Goal: Task Accomplishment & Management: Manage account settings

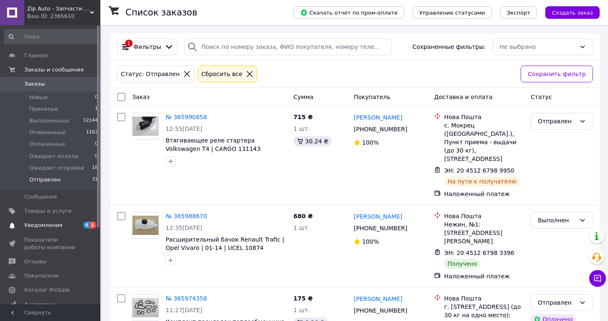
click at [47, 222] on span "Уведомления" at bounding box center [43, 226] width 38 height 8
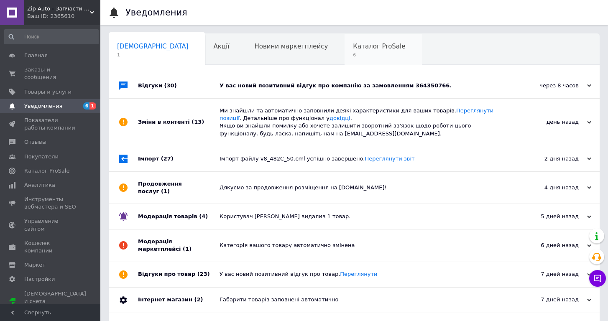
click at [353, 49] on span "Каталог ProSale" at bounding box center [379, 47] width 52 height 8
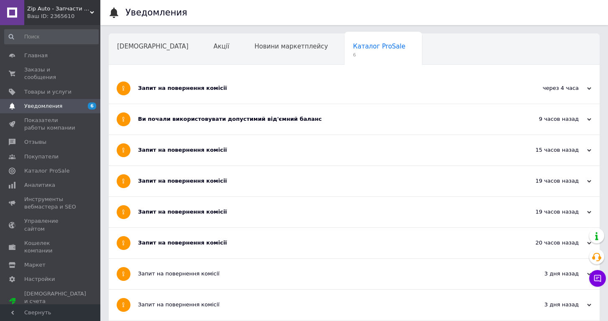
click at [336, 80] on div "Запит на повернення комісії" at bounding box center [323, 88] width 370 height 31
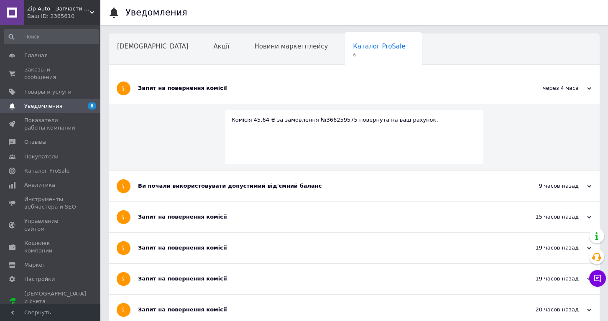
click at [336, 80] on div "Запит на повернення комісії" at bounding box center [323, 88] width 370 height 31
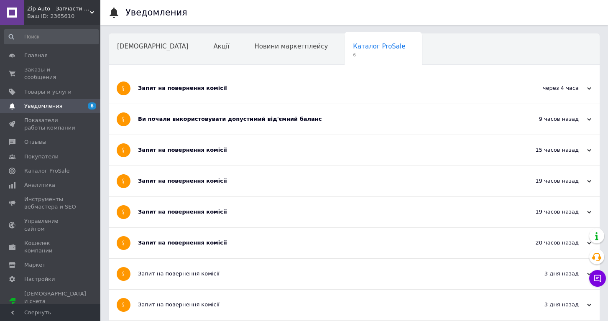
click at [308, 146] on div "Запит на повернення комісії" at bounding box center [323, 150] width 370 height 8
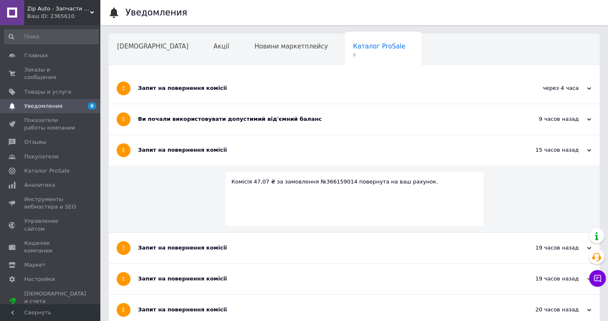
click at [308, 146] on div "Запит на повернення комісії" at bounding box center [323, 150] width 370 height 8
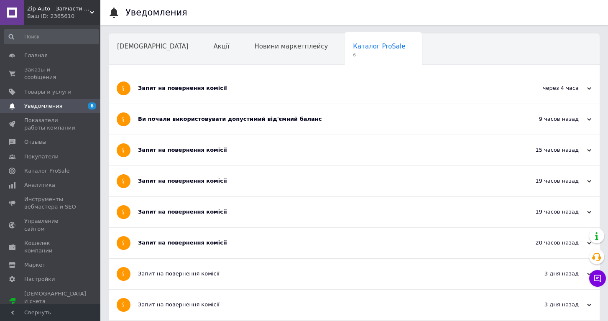
click at [291, 178] on div "Запит на повернення комісії" at bounding box center [323, 181] width 370 height 8
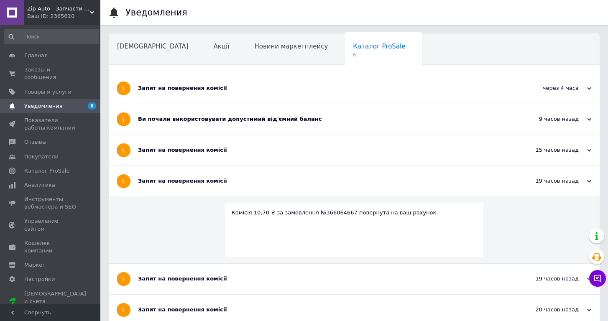
click at [291, 178] on div "Запит на повернення комісії" at bounding box center [323, 181] width 370 height 8
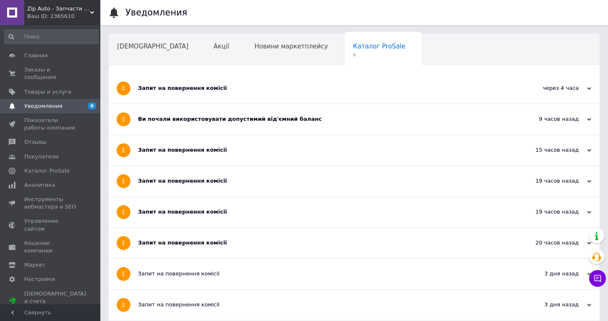
click at [276, 214] on div "Запит на повернення комісії" at bounding box center [323, 212] width 370 height 8
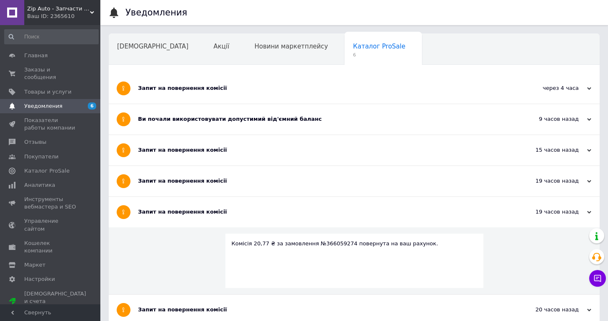
click at [276, 214] on div "Запит на повернення комісії" at bounding box center [323, 212] width 370 height 8
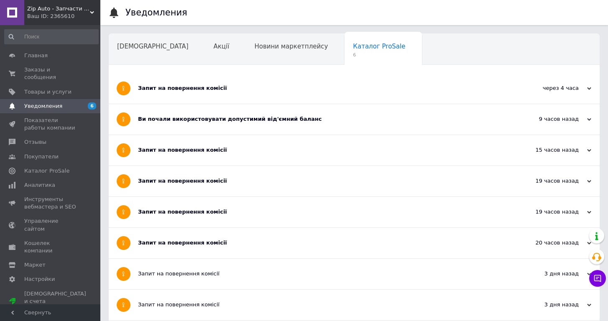
click at [264, 243] on div "Запит на повернення комісії" at bounding box center [323, 243] width 370 height 8
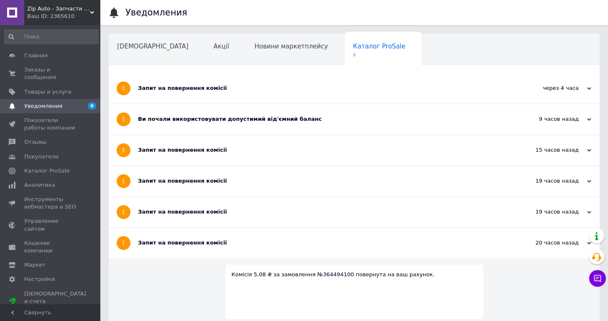
click at [264, 243] on div "Запит на повернення комісії" at bounding box center [323, 243] width 370 height 8
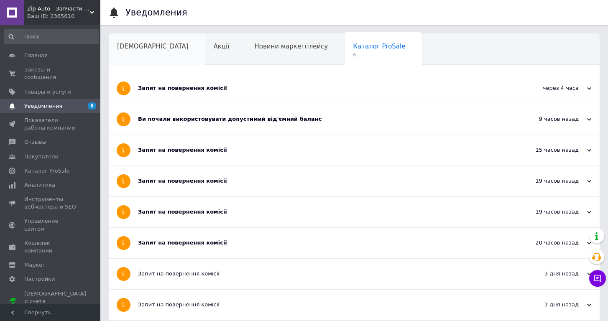
click at [146, 47] on span "[DEMOGRAPHIC_DATA]" at bounding box center [153, 47] width 72 height 8
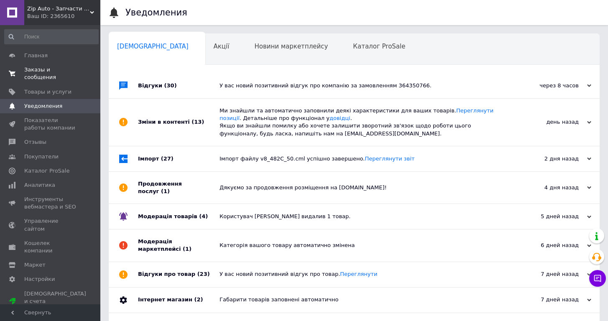
click at [53, 77] on span "Заказы и сообщения" at bounding box center [50, 73] width 53 height 15
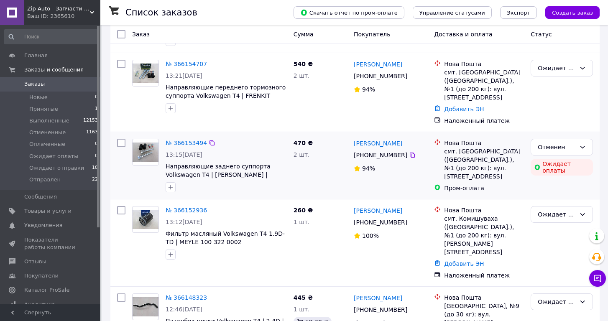
scroll to position [732, 0]
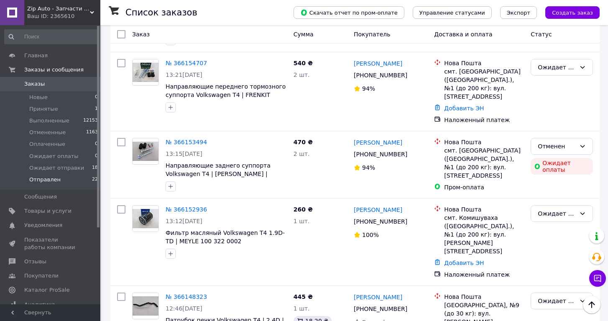
click at [54, 181] on span "Отправлен" at bounding box center [44, 180] width 31 height 8
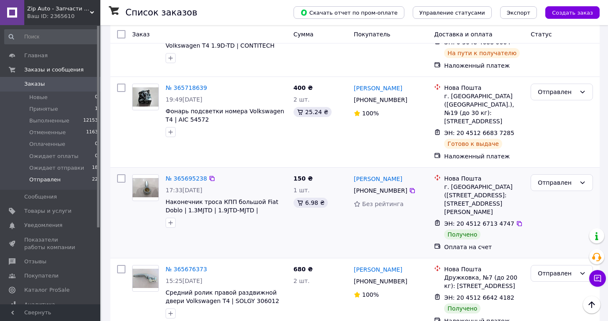
scroll to position [831, 0]
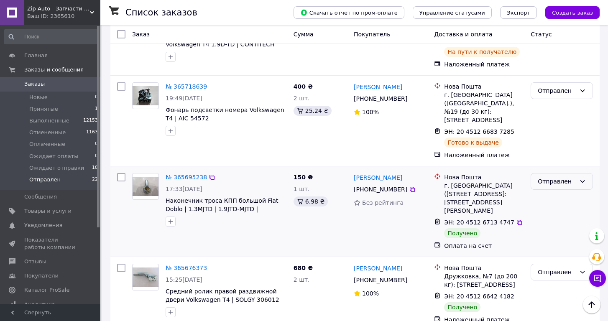
click at [562, 173] on div "Отправлен" at bounding box center [562, 181] width 62 height 17
click at [549, 143] on li "Выполнен" at bounding box center [561, 144] width 61 height 15
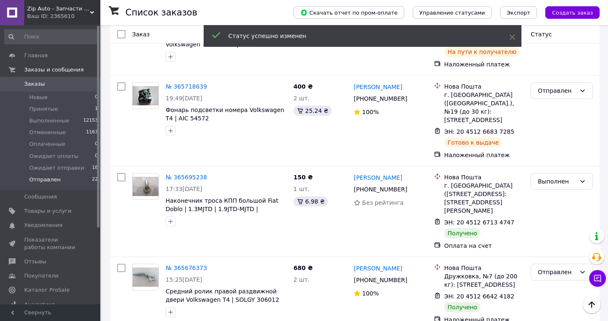
click at [548, 268] on div "Отправлен" at bounding box center [557, 272] width 38 height 9
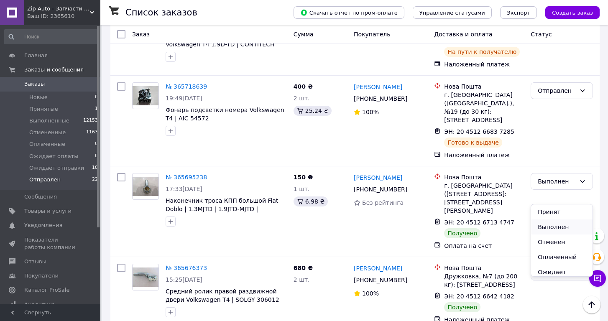
click at [541, 225] on li "Выполнен" at bounding box center [561, 227] width 61 height 15
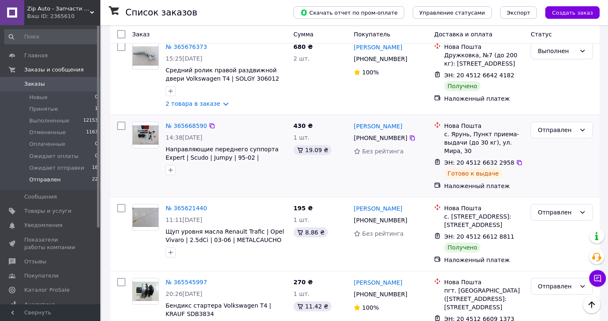
scroll to position [1053, 0]
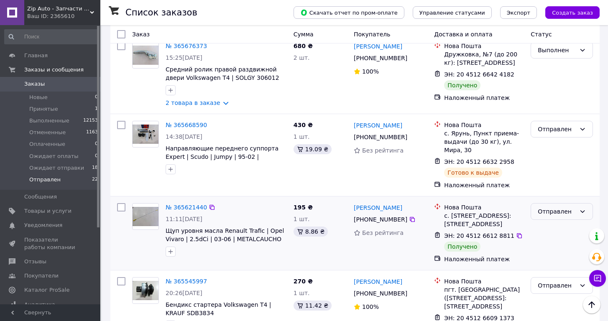
click at [551, 207] on div "Отправлен" at bounding box center [557, 211] width 38 height 9
click at [547, 164] on li "Выполнен" at bounding box center [561, 166] width 61 height 15
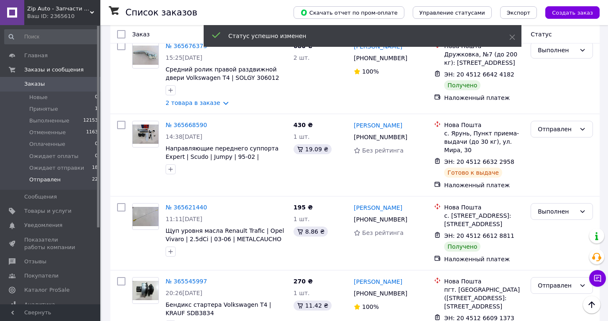
click at [550, 281] on div "Отправлен" at bounding box center [557, 285] width 38 height 9
click at [548, 236] on li "Выполнен" at bounding box center [561, 240] width 61 height 15
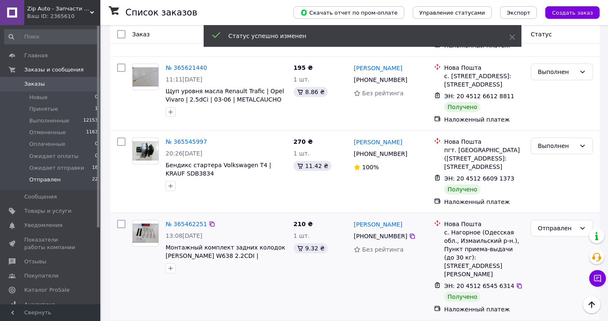
scroll to position [1213, 0]
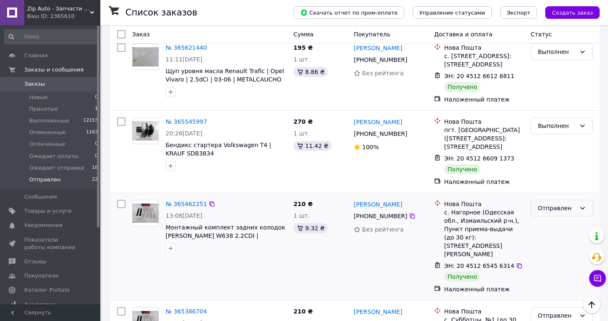
click at [551, 200] on div "Отправлен" at bounding box center [562, 208] width 62 height 17
click at [548, 163] on li "Выполнен" at bounding box center [561, 163] width 61 height 15
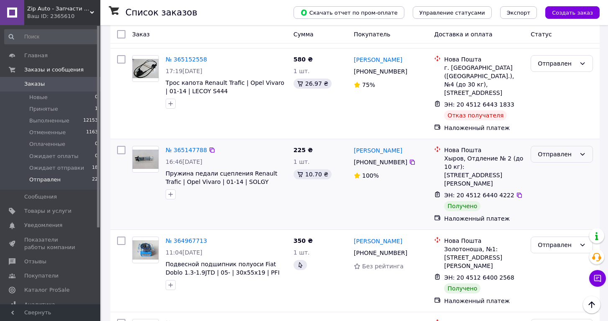
click at [551, 150] on div "Отправлен" at bounding box center [557, 154] width 38 height 9
click at [545, 100] on li "Выполнен" at bounding box center [561, 100] width 61 height 15
click at [550, 241] on div "Отправлен" at bounding box center [557, 245] width 38 height 9
click at [548, 174] on li "Выполнен" at bounding box center [561, 174] width 61 height 15
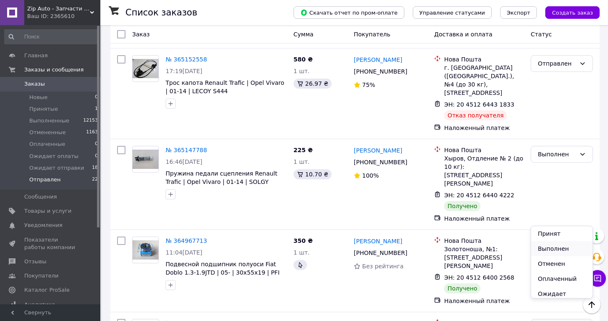
click at [544, 250] on li "Выполнен" at bounding box center [561, 248] width 61 height 15
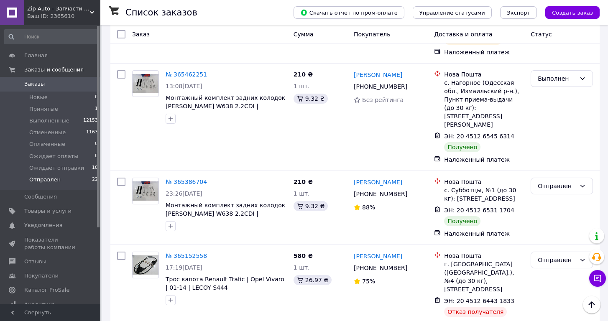
scroll to position [1016, 0]
click at [554, 182] on div "Отправлен" at bounding box center [557, 186] width 38 height 9
click at [549, 130] on li "Выполнен" at bounding box center [561, 132] width 61 height 15
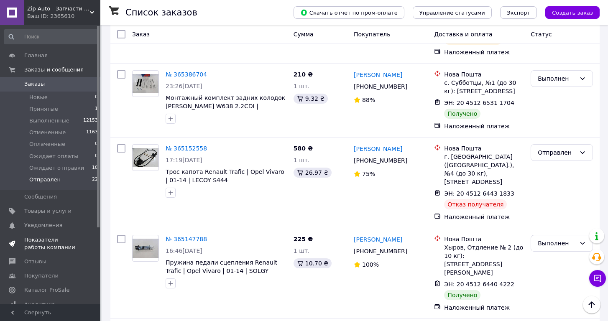
click at [32, 236] on span "Показатели работы компании" at bounding box center [50, 243] width 53 height 15
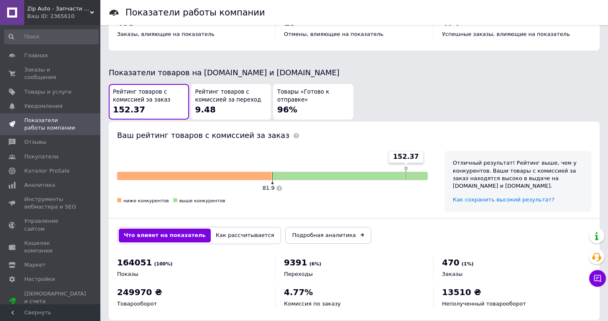
click at [220, 88] on span "Рейтинг товаров с комиссией за переход" at bounding box center [231, 95] width 72 height 15
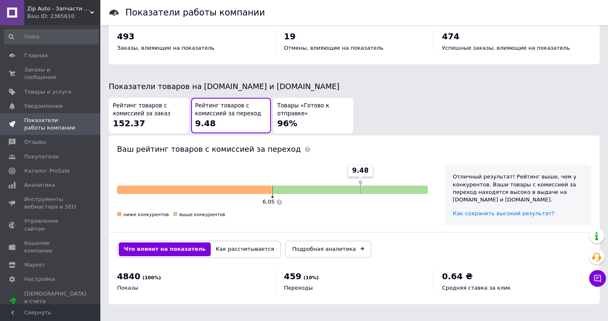
scroll to position [391, 0]
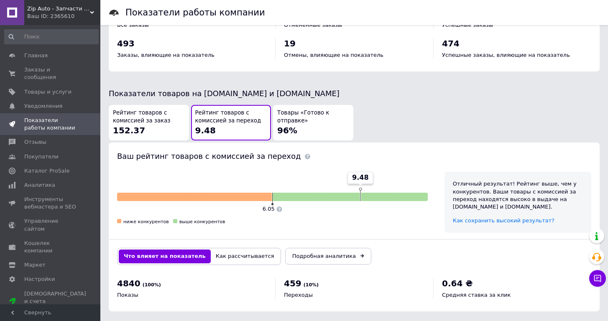
click at [144, 113] on span "Рейтинг товаров с комиссией за заказ" at bounding box center [149, 116] width 72 height 15
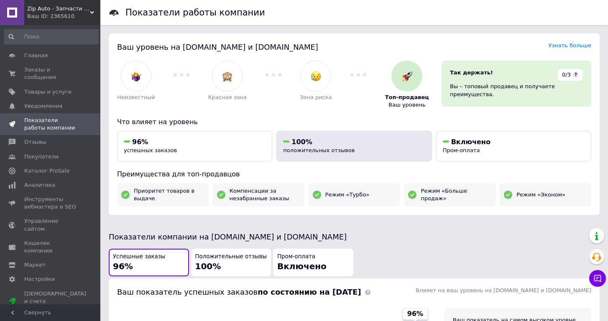
scroll to position [0, 0]
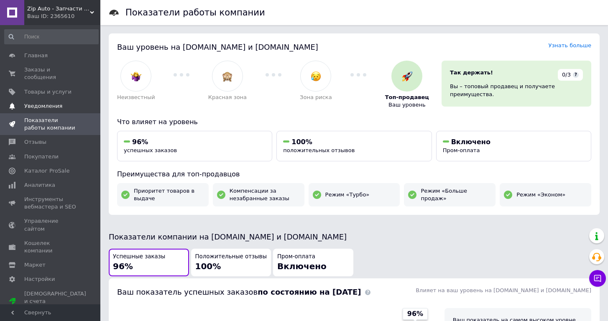
click at [46, 105] on span "Уведомления" at bounding box center [43, 106] width 38 height 8
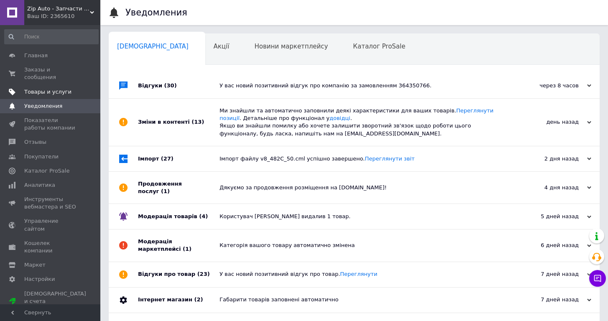
click at [47, 96] on link "Товары и услуги" at bounding box center [51, 92] width 103 height 14
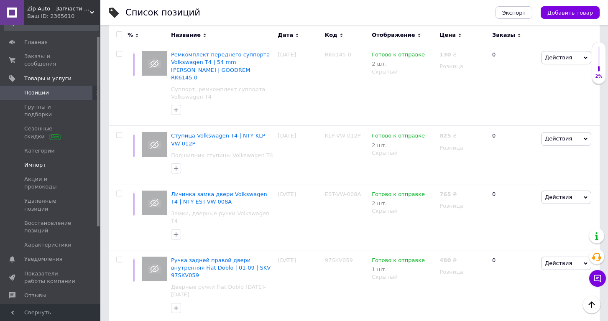
scroll to position [16, 0]
click at [38, 238] on span "Характеристики" at bounding box center [47, 242] width 47 height 8
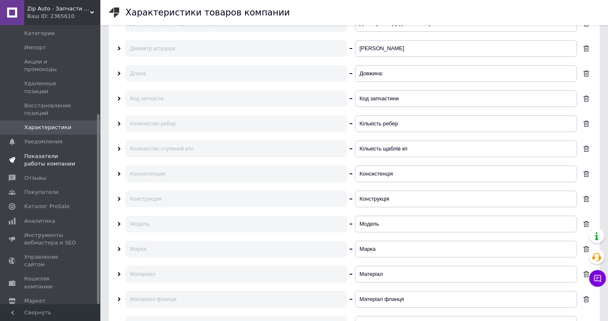
scroll to position [131, 0]
click at [59, 203] on span "Каталог ProSale" at bounding box center [46, 207] width 45 height 8
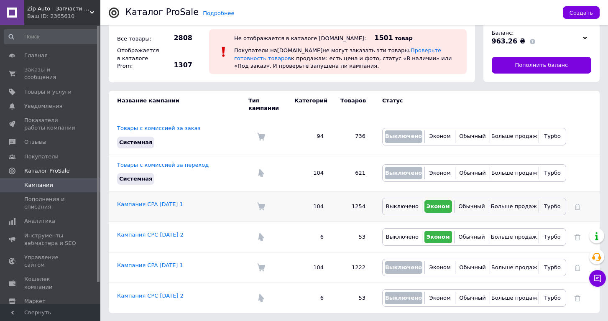
scroll to position [12, 0]
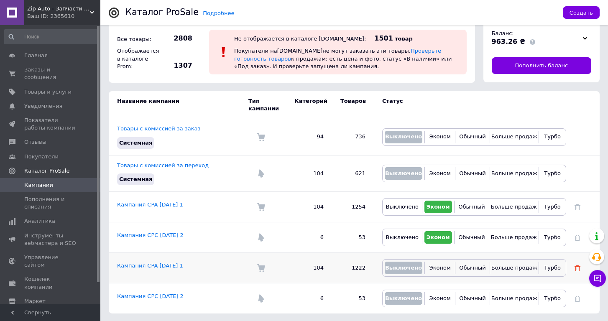
click at [577, 268] on icon at bounding box center [578, 269] width 6 height 6
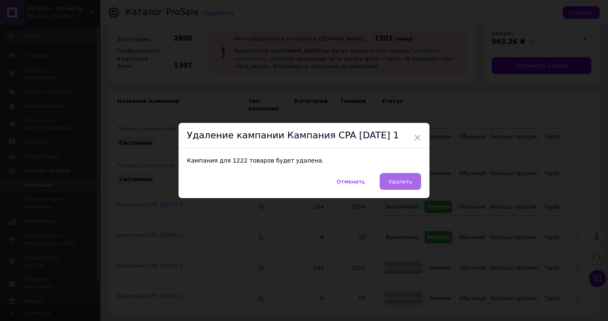
click at [394, 182] on span "Удалить" at bounding box center [401, 182] width 24 height 6
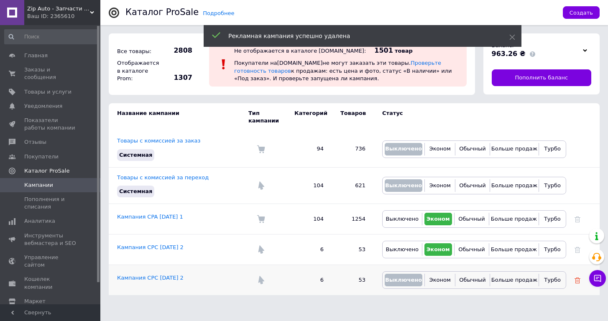
click at [578, 282] on icon at bounding box center [578, 281] width 6 height 6
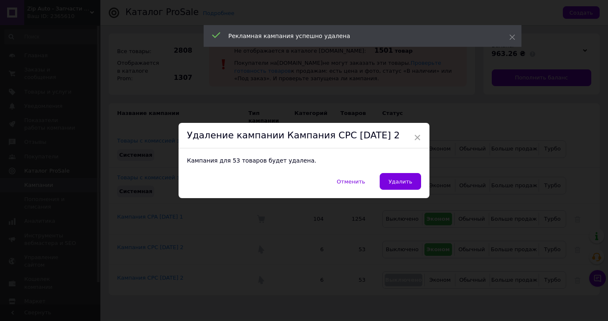
click at [407, 194] on div "Отменить   Удалить" at bounding box center [304, 185] width 251 height 25
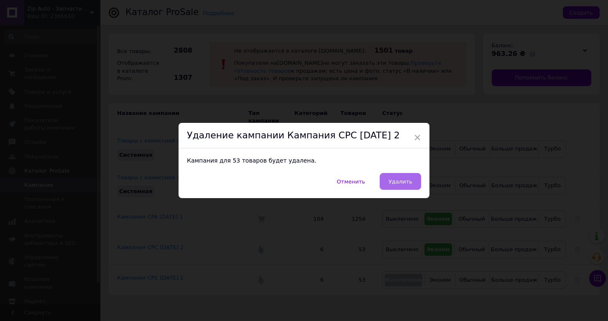
click at [401, 186] on button "Удалить" at bounding box center [400, 181] width 41 height 17
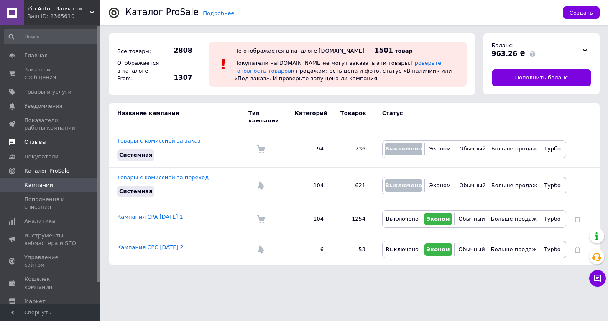
click at [41, 143] on span "Отзывы" at bounding box center [35, 142] width 22 height 8
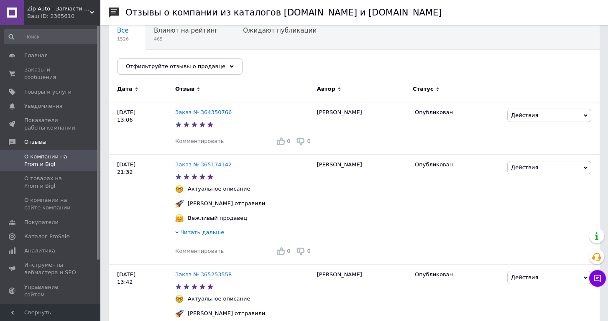
scroll to position [79, 0]
click at [204, 109] on link "Заказ № 364350766" at bounding box center [203, 112] width 56 height 6
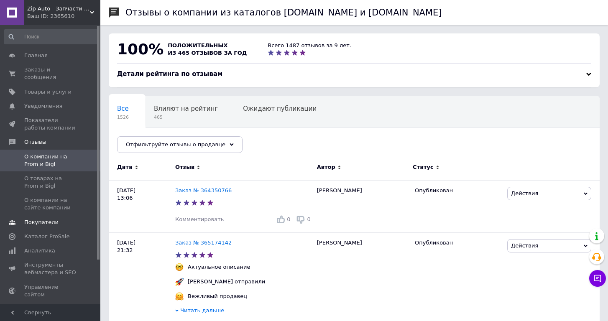
scroll to position [0, 0]
click at [62, 183] on span "О товарах на Prom и Bigl" at bounding box center [50, 182] width 53 height 15
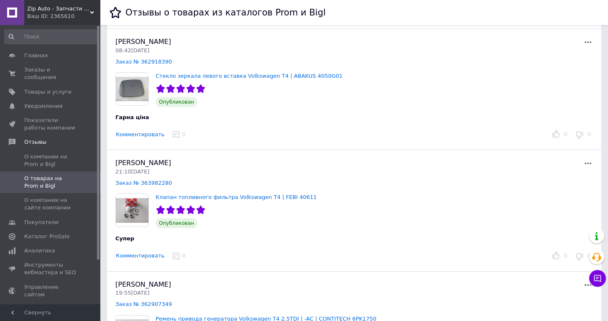
scroll to position [162, 0]
click at [29, 213] on link "О компании на сайте компании" at bounding box center [51, 204] width 103 height 22
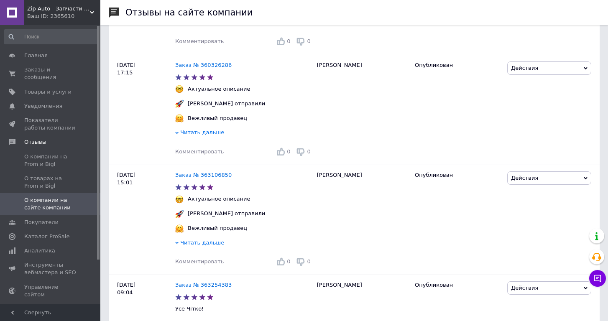
scroll to position [1462, 0]
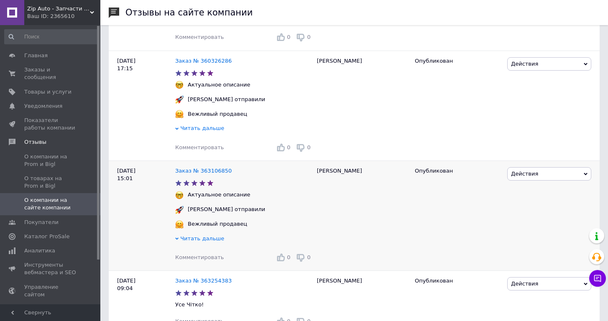
click at [538, 176] on span "Действия" at bounding box center [524, 174] width 27 height 6
click at [315, 212] on div "[PERSON_NAME] отправили" at bounding box center [244, 210] width 142 height 8
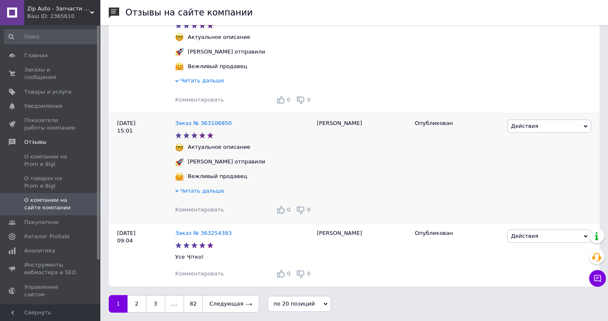
scroll to position [1513, 0]
click at [136, 304] on link "2" at bounding box center [137, 304] width 18 height 18
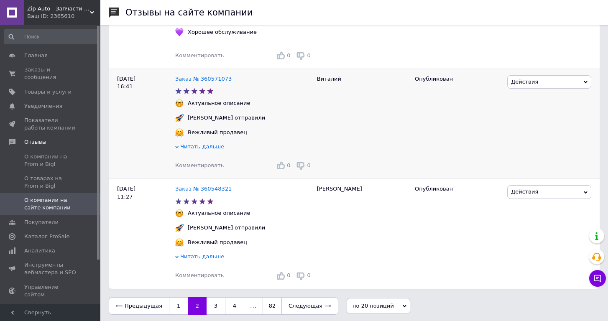
scroll to position [1735, 0]
click at [212, 307] on link "3" at bounding box center [216, 307] width 18 height 18
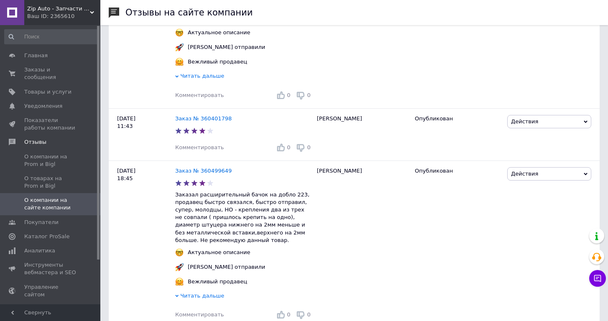
scroll to position [148, 0]
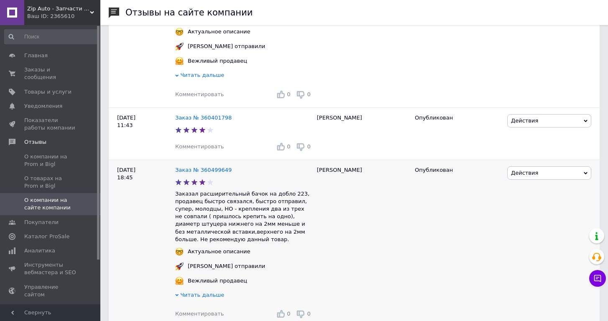
click at [537, 175] on span "Действия" at bounding box center [524, 173] width 27 height 6
click at [537, 213] on li "Скрыть на сайте" at bounding box center [549, 213] width 83 height 12
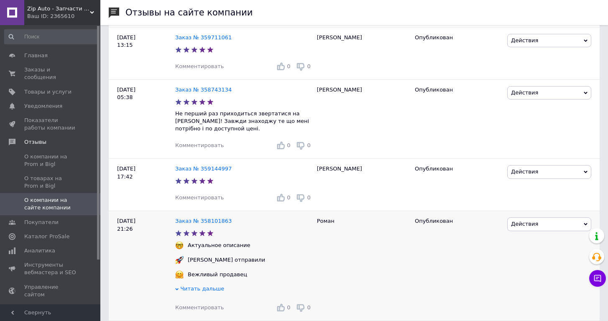
scroll to position [1140, 0]
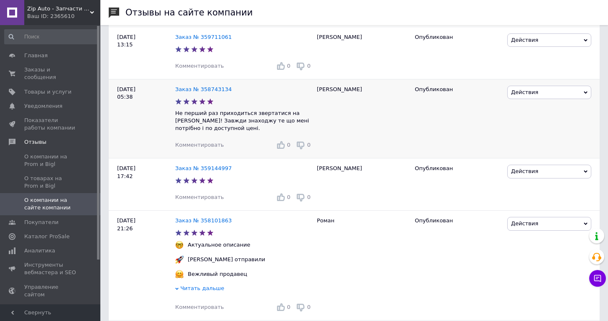
click at [560, 86] on span "Действия" at bounding box center [549, 92] width 84 height 13
click at [550, 126] on li "Скрыть на сайте" at bounding box center [549, 132] width 83 height 12
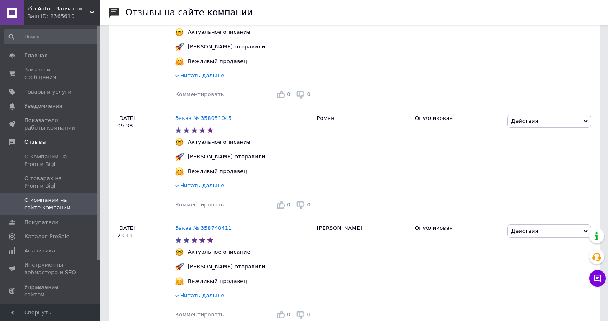
scroll to position [1735, 0]
click at [35, 248] on span "Аналитика" at bounding box center [39, 251] width 31 height 8
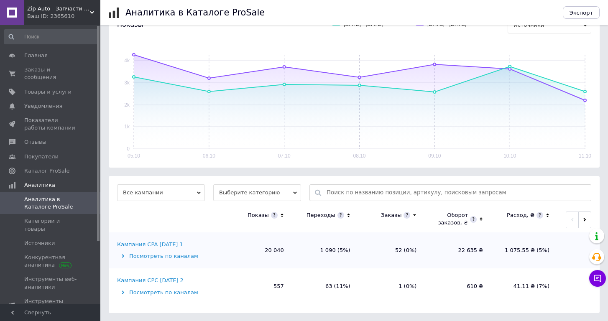
scroll to position [106, 0]
click at [38, 238] on link "Источники" at bounding box center [51, 243] width 103 height 14
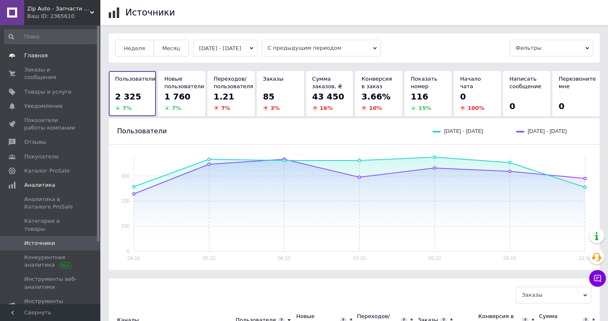
click at [36, 57] on span "Главная" at bounding box center [35, 56] width 23 height 8
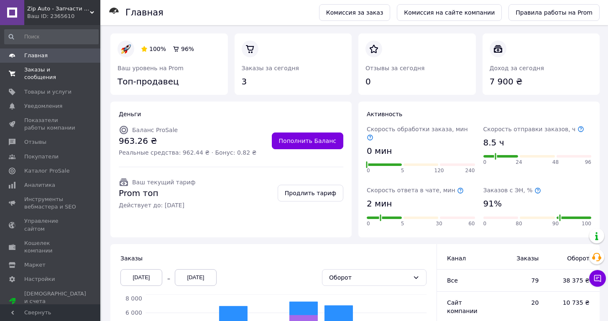
click at [43, 72] on span "Заказы и сообщения" at bounding box center [50, 73] width 53 height 15
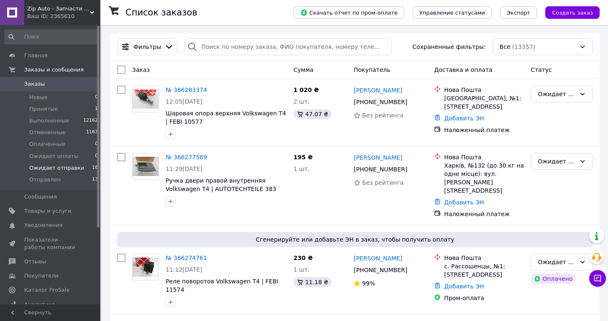
click at [53, 166] on span "Ожидает отправки" at bounding box center [56, 168] width 55 height 8
click at [55, 165] on span "Ожидает отправки" at bounding box center [56, 168] width 55 height 8
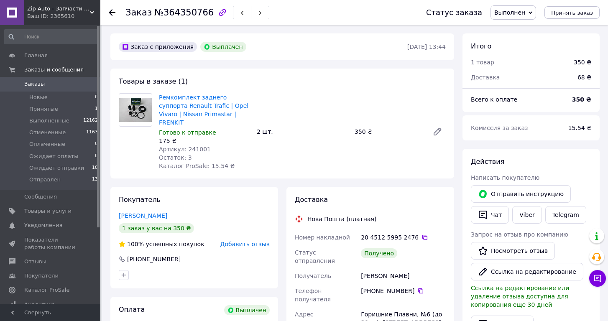
scroll to position [117, 0]
